Goal: Find contact information: Find contact information

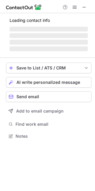
scroll to position [3, 3]
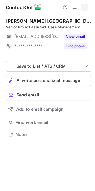
click at [81, 7] on button at bounding box center [84, 7] width 7 height 7
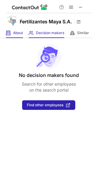
click at [12, 36] on div "About About Company" at bounding box center [14, 33] width 17 height 10
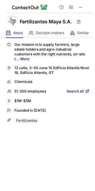
click at [79, 92] on span "Search all" at bounding box center [75, 91] width 17 height 5
click at [81, 5] on span at bounding box center [81, 7] width 5 height 5
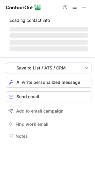
scroll to position [135, 95]
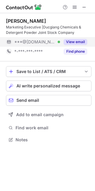
click at [76, 42] on button "View email" at bounding box center [76, 42] width 24 height 6
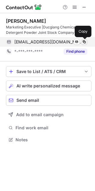
click at [85, 42] on span at bounding box center [84, 42] width 5 height 5
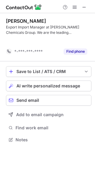
scroll to position [126, 95]
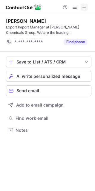
click at [84, 10] on span at bounding box center [84, 7] width 5 height 5
